Goal: Check status: Check status

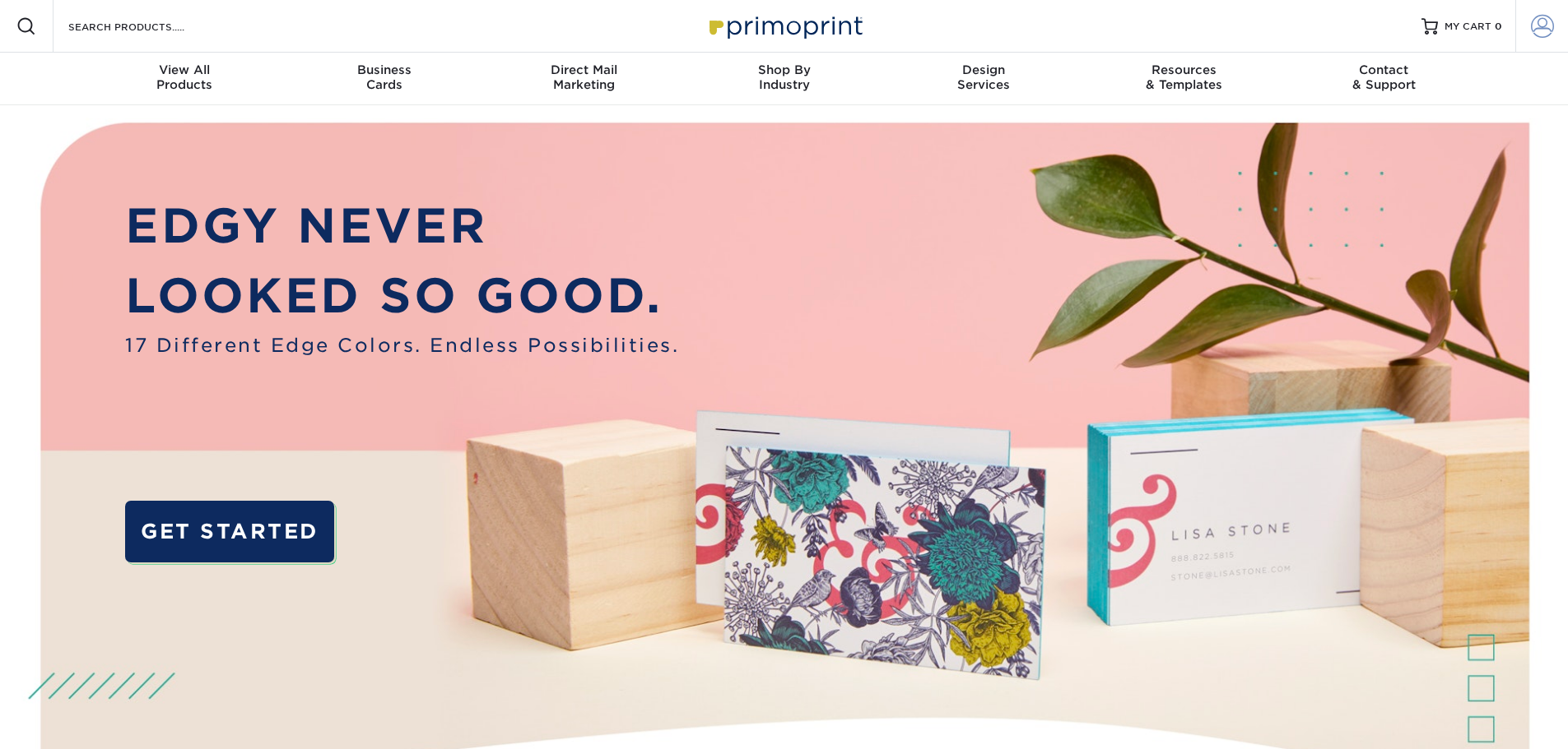
type input "[EMAIL_ADDRESS][DOMAIN_NAME]"
click at [1547, 18] on span at bounding box center [1542, 26] width 23 height 23
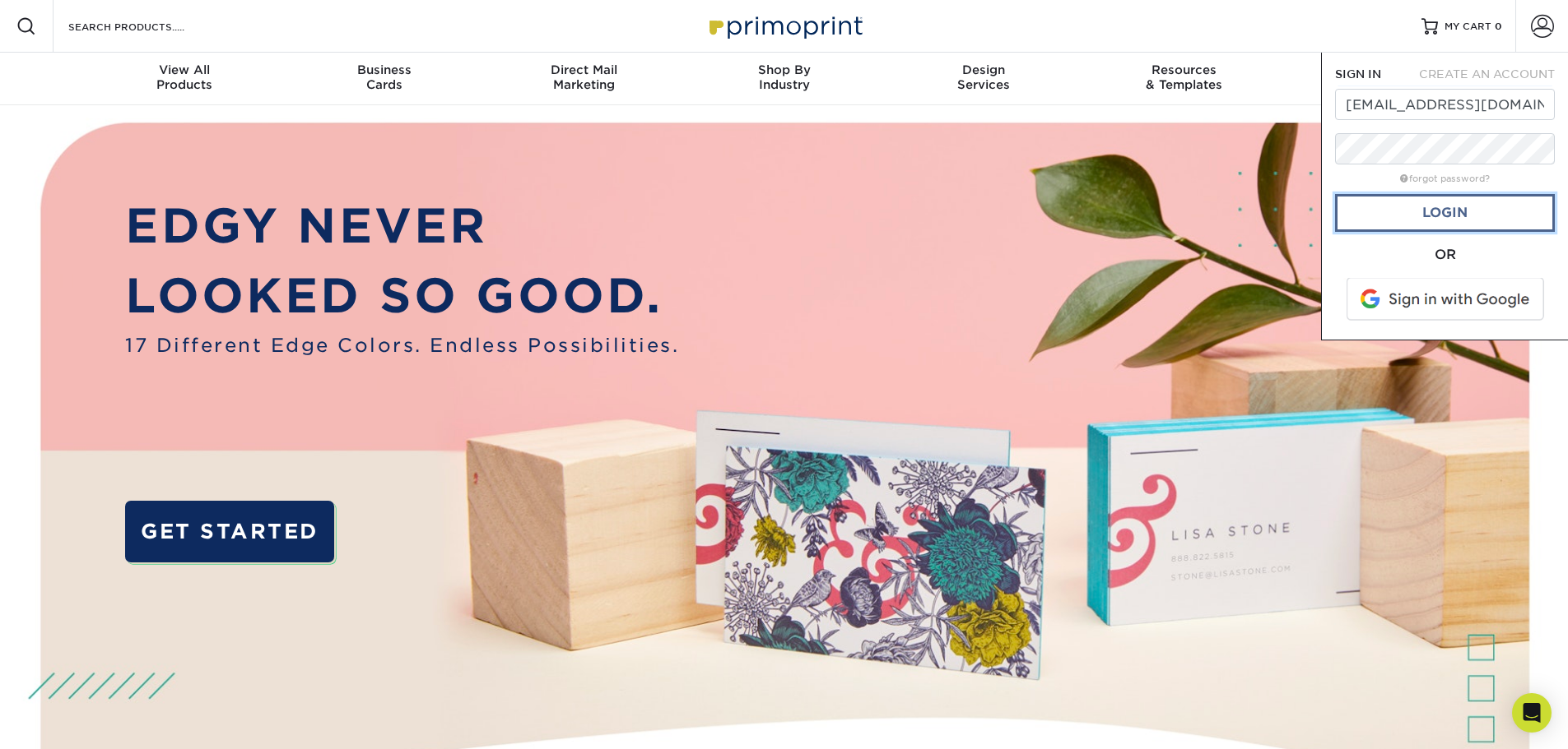
click at [1445, 220] on link "Login" at bounding box center [1445, 213] width 220 height 38
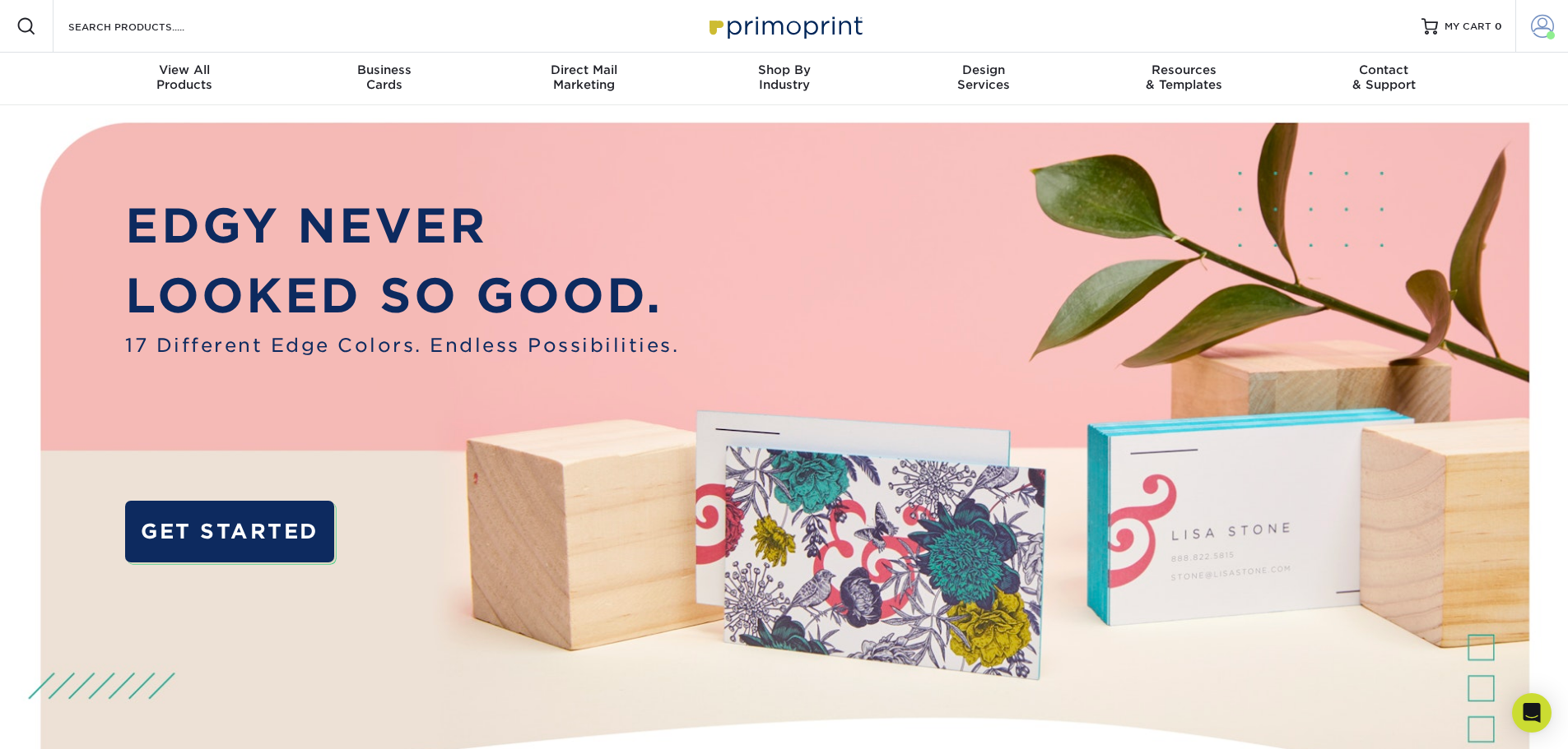
click at [1547, 24] on span at bounding box center [1542, 26] width 23 height 23
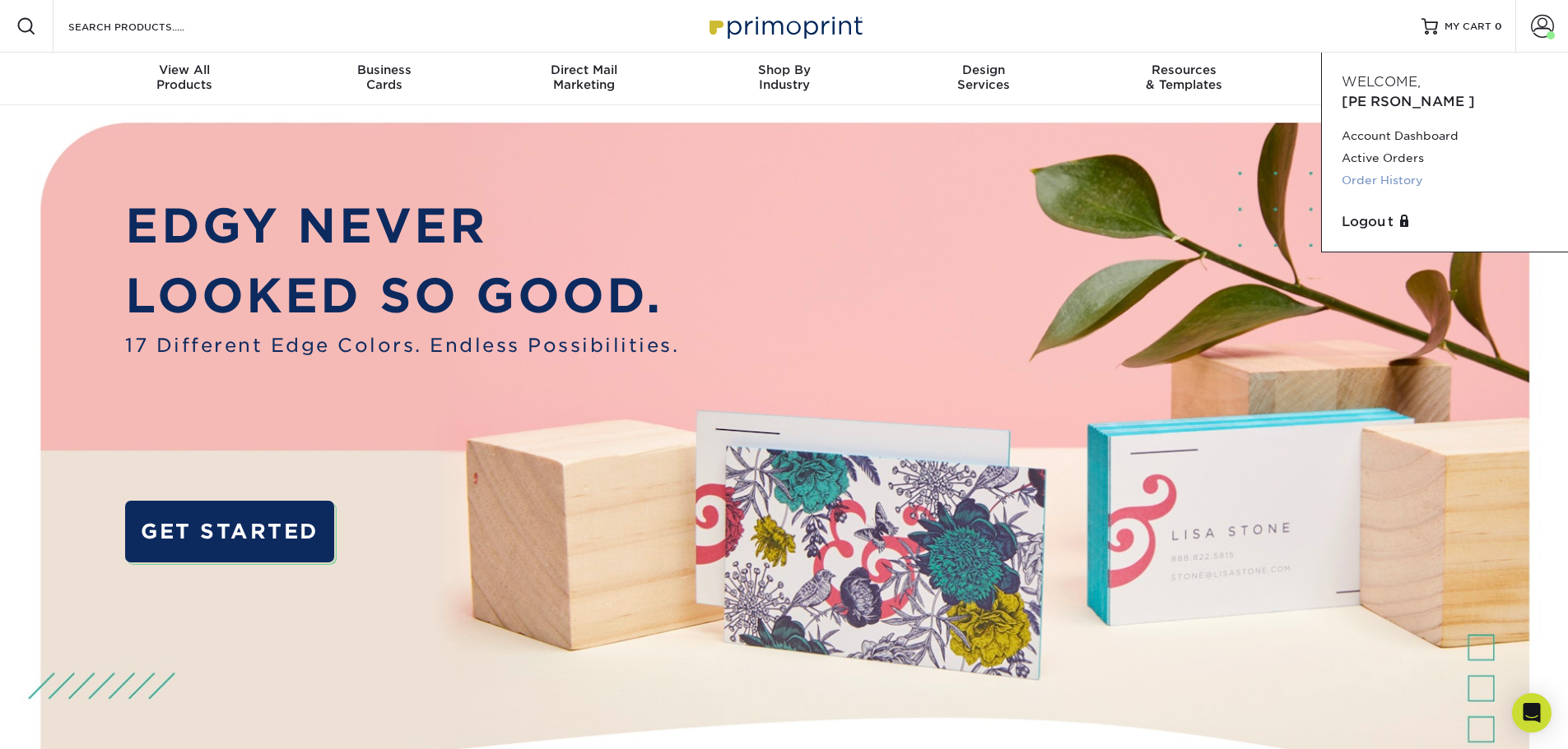
click at [1390, 170] on link "Order History" at bounding box center [1445, 180] width 207 height 22
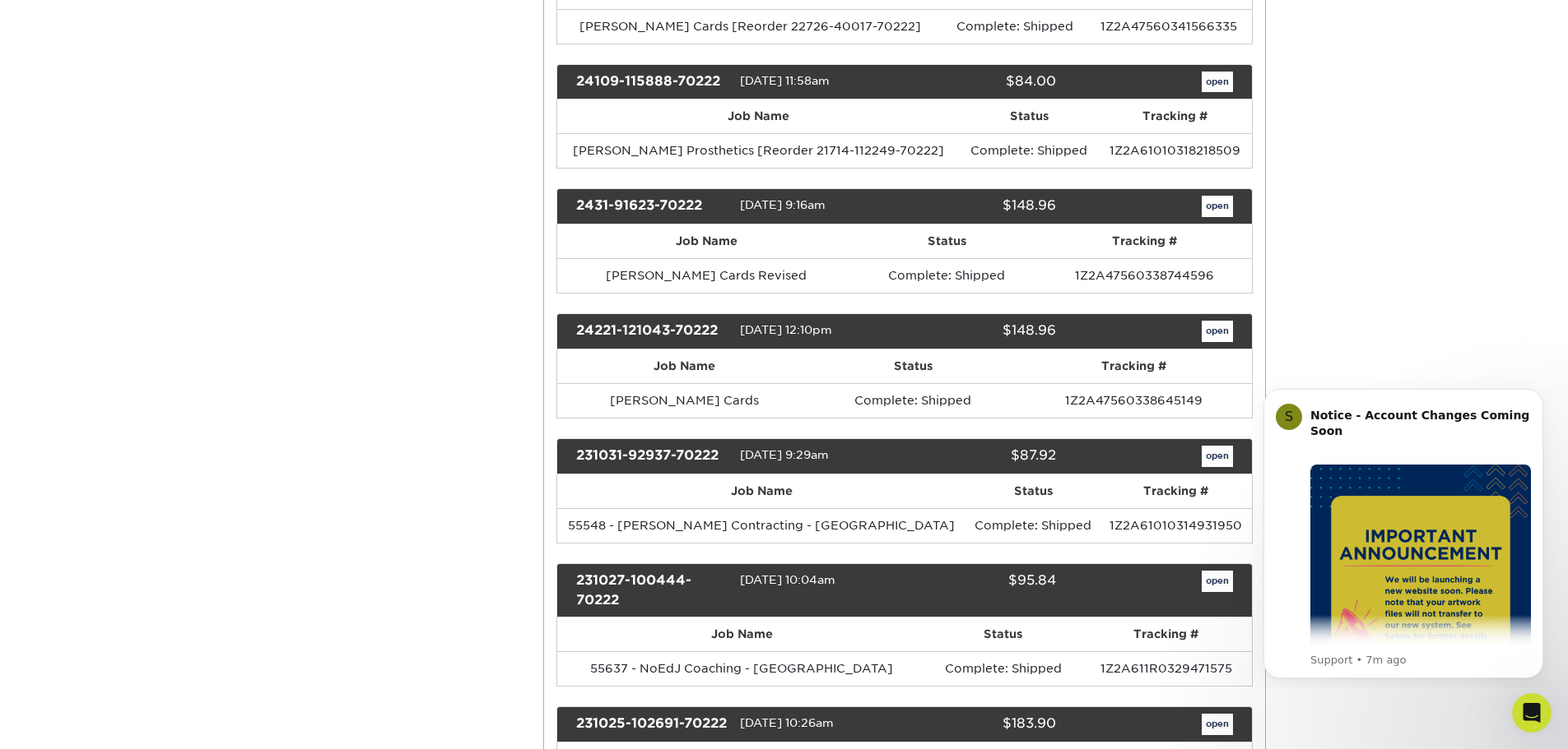
scroll to position [822, 0]
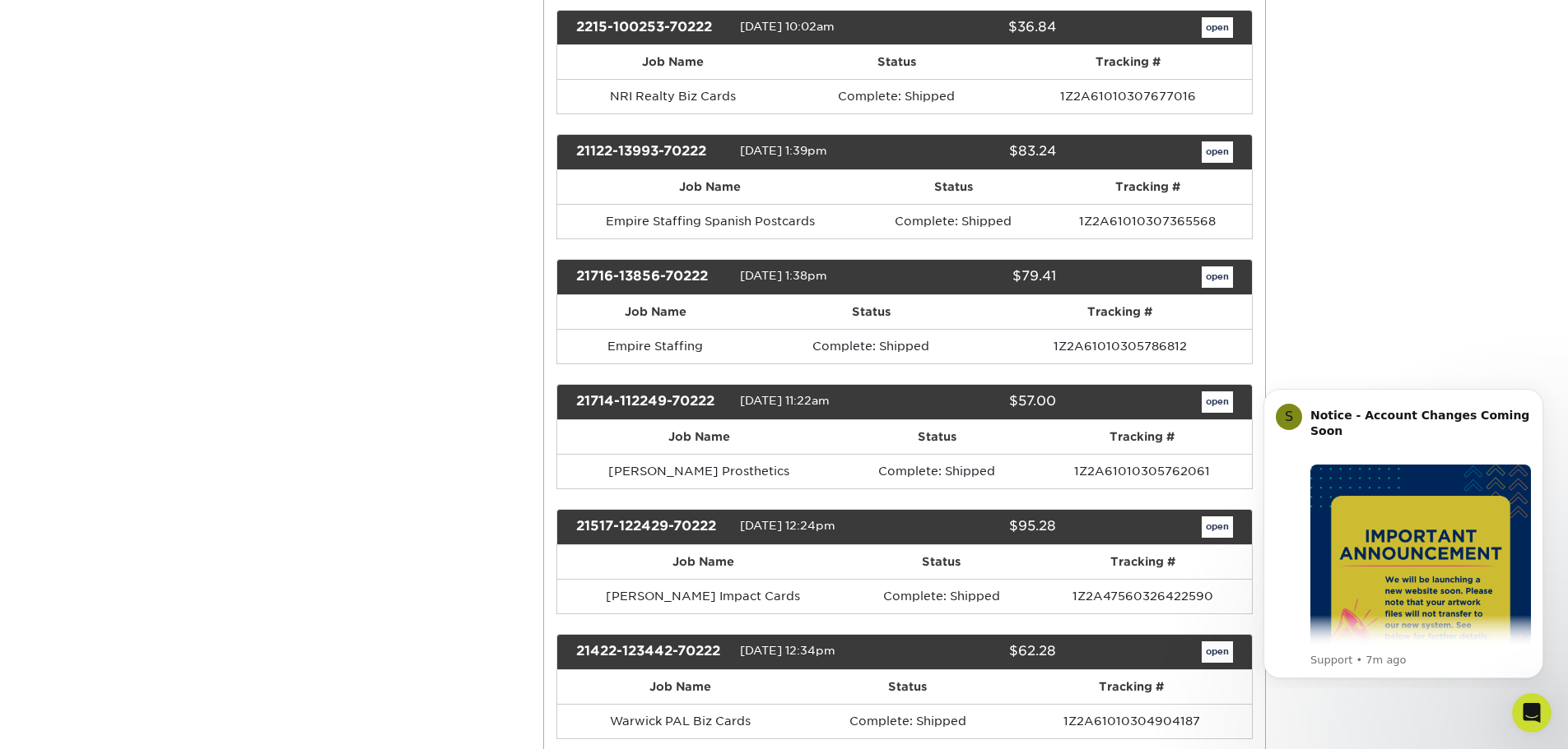
scroll to position [2550, 0]
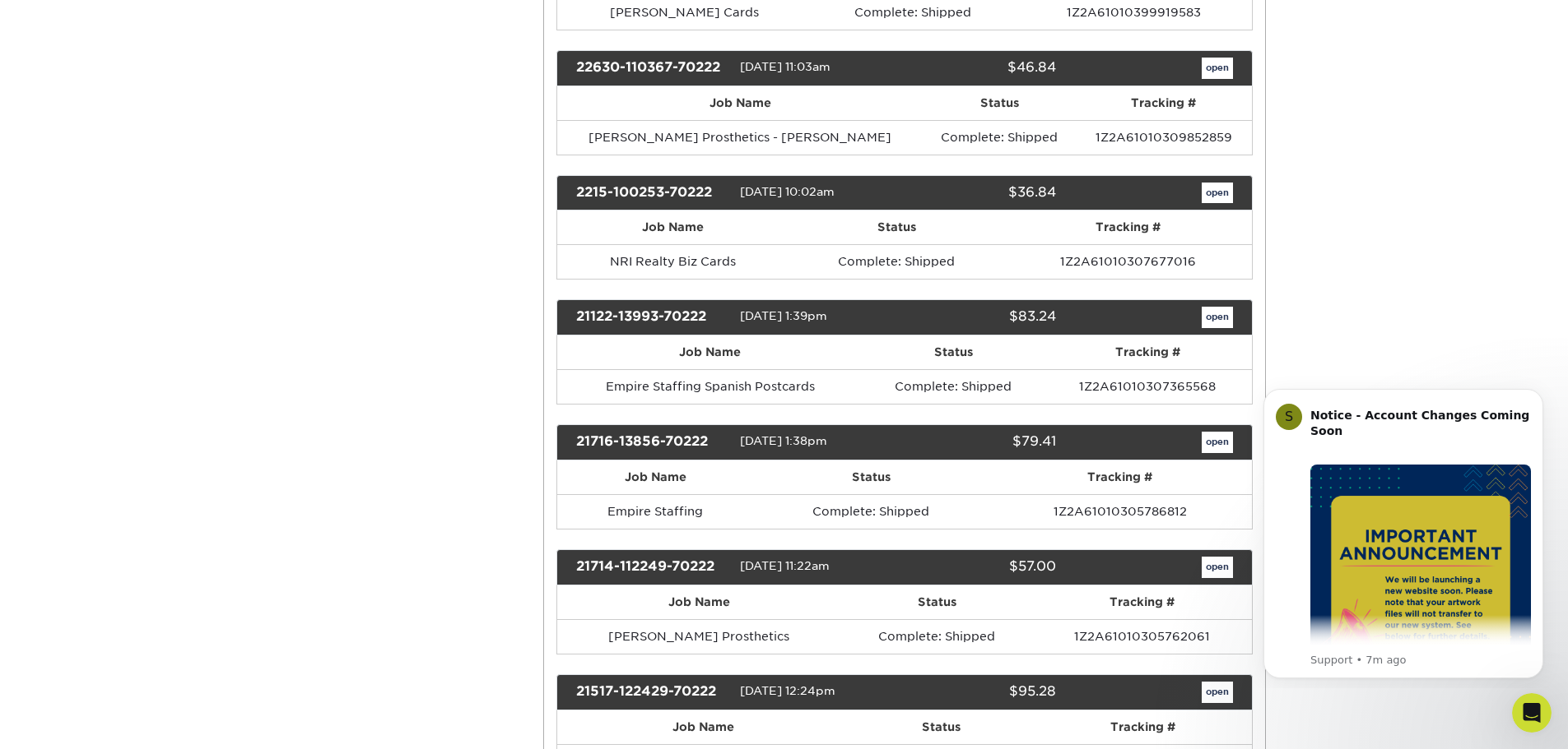
click at [1415, 704] on div "Order History Account Overview Contact Information Change Password Address Book…" at bounding box center [784, 6] width 1568 height 4815
click at [1428, 143] on div "Order History Account Overview Contact Information Change Password Address Book…" at bounding box center [784, 6] width 1568 height 4815
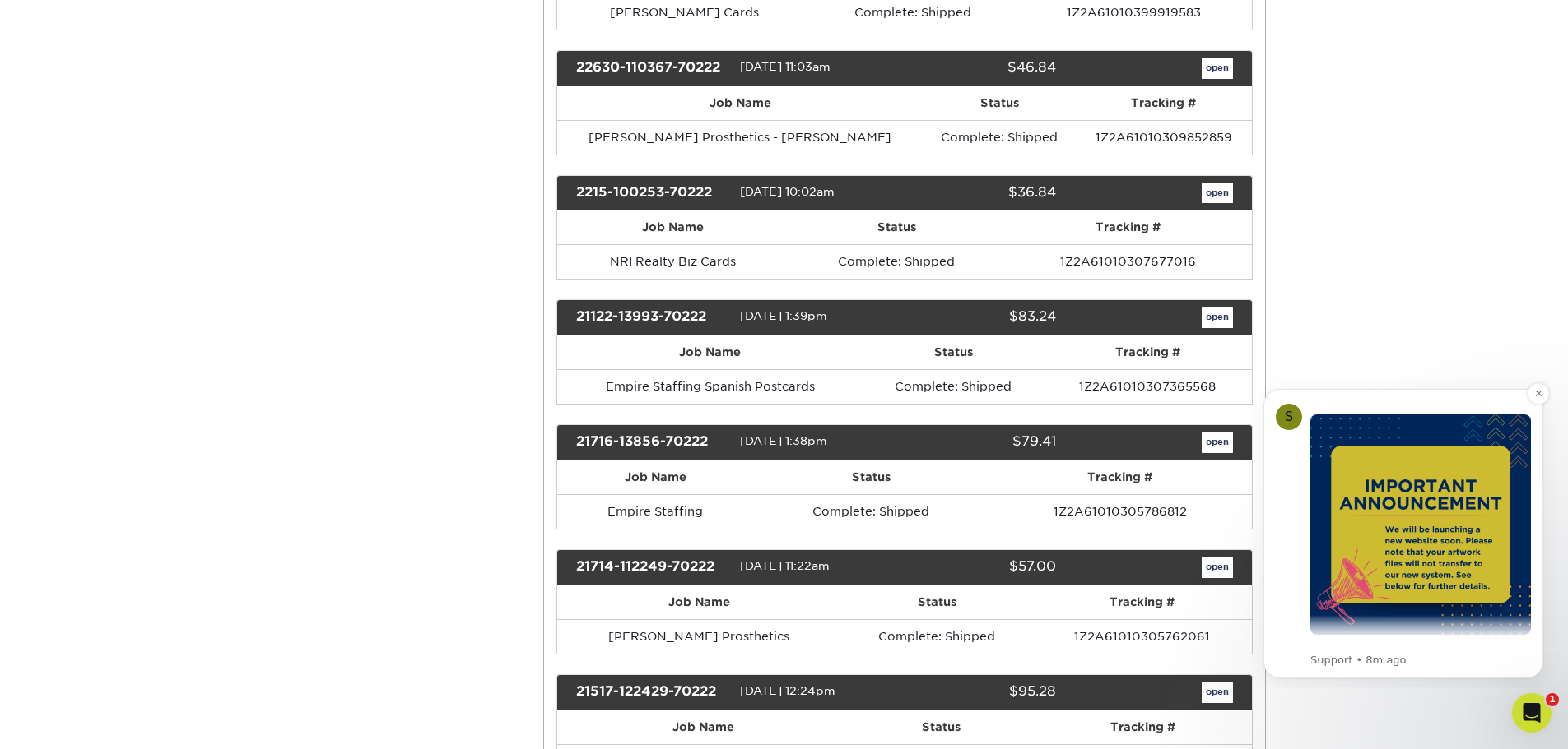
scroll to position [40, 0]
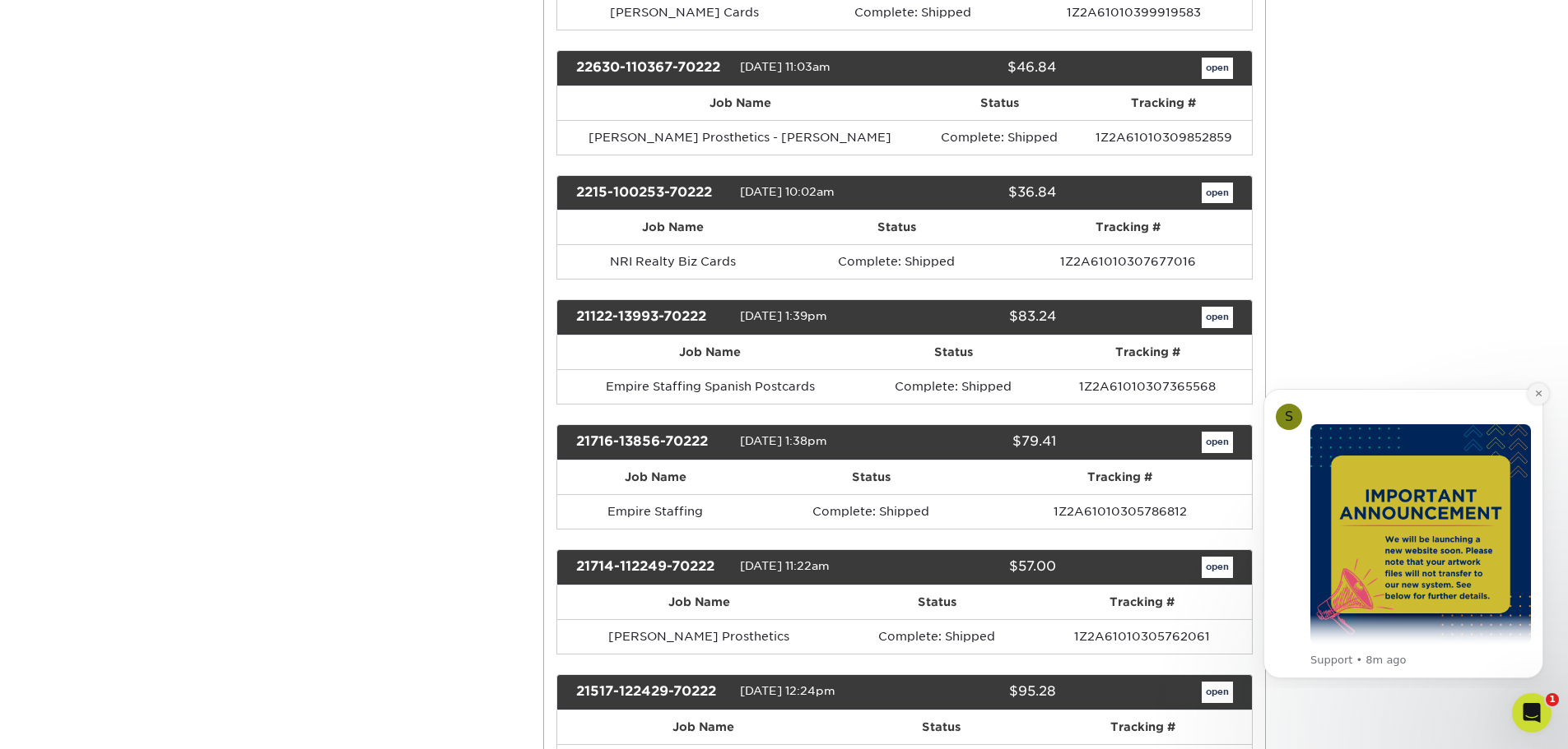
drag, startPoint x: 1536, startPoint y: 388, endPoint x: 2781, endPoint y: 764, distance: 1300.5
click at [1536, 388] on button "Dismiss notification" at bounding box center [1537, 394] width 21 height 21
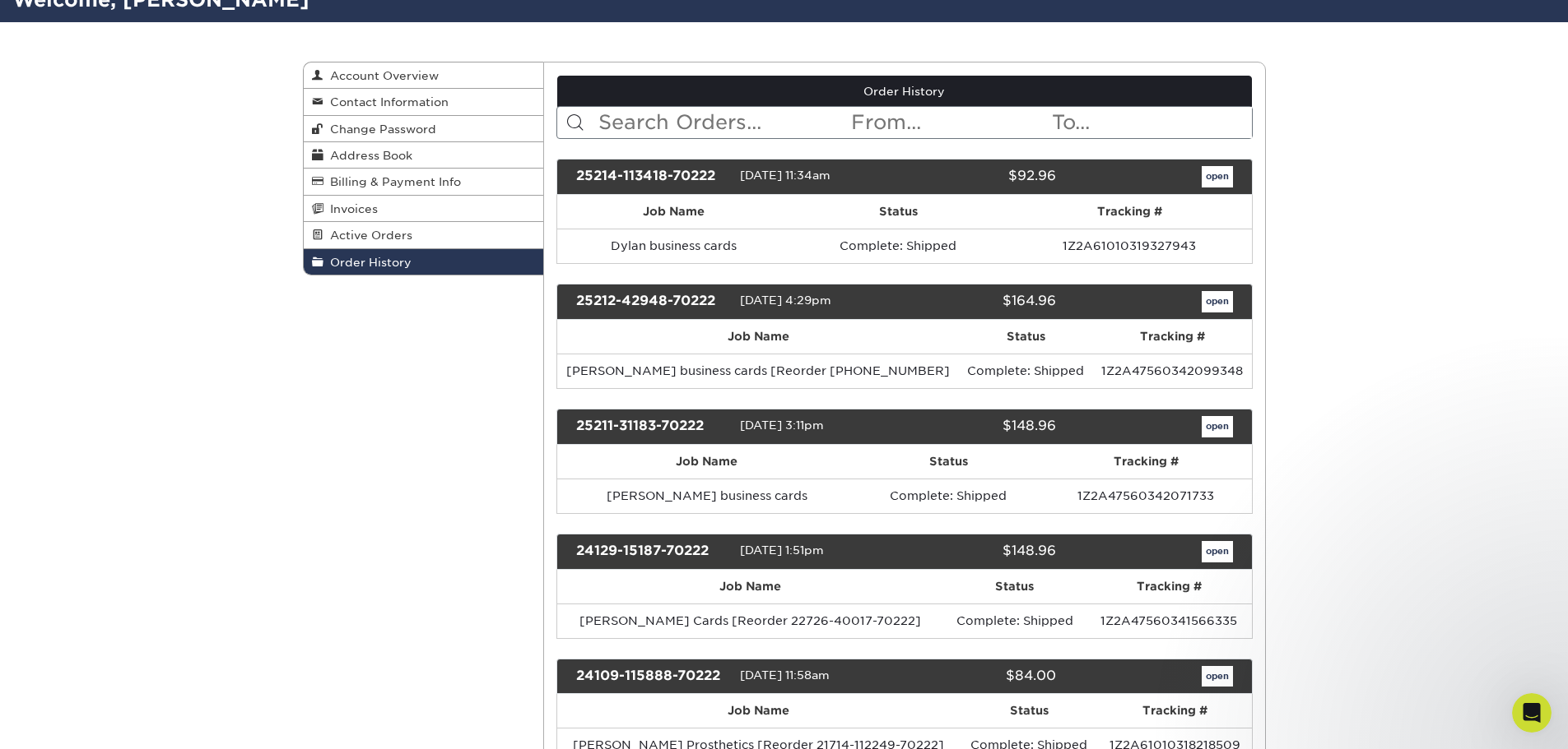
scroll to position [0, 0]
